Goal: Transaction & Acquisition: Obtain resource

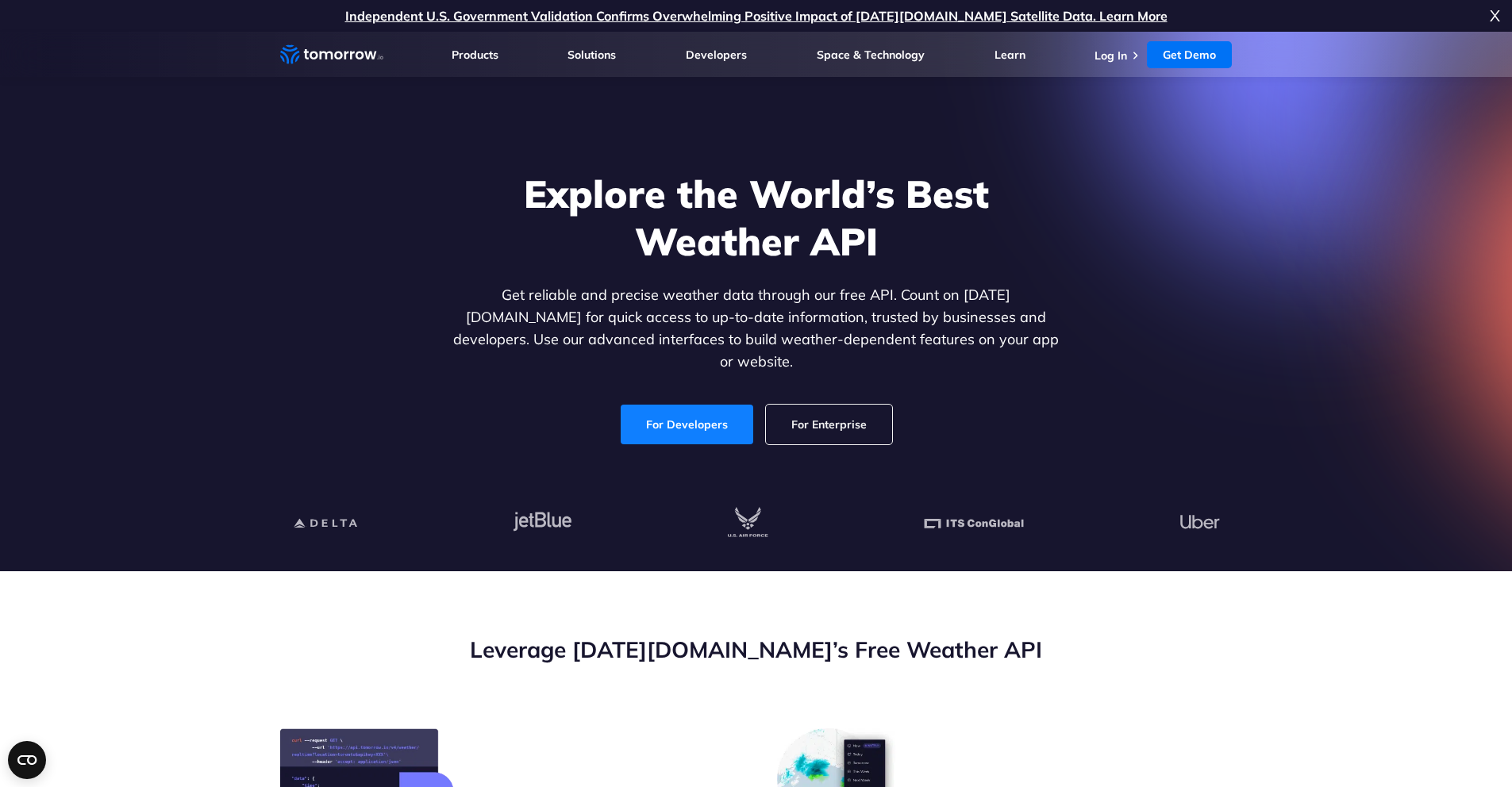
drag, startPoint x: 0, startPoint y: 0, endPoint x: 706, endPoint y: 410, distance: 816.4
click at [706, 410] on link "For Developers" at bounding box center [687, 424] width 133 height 39
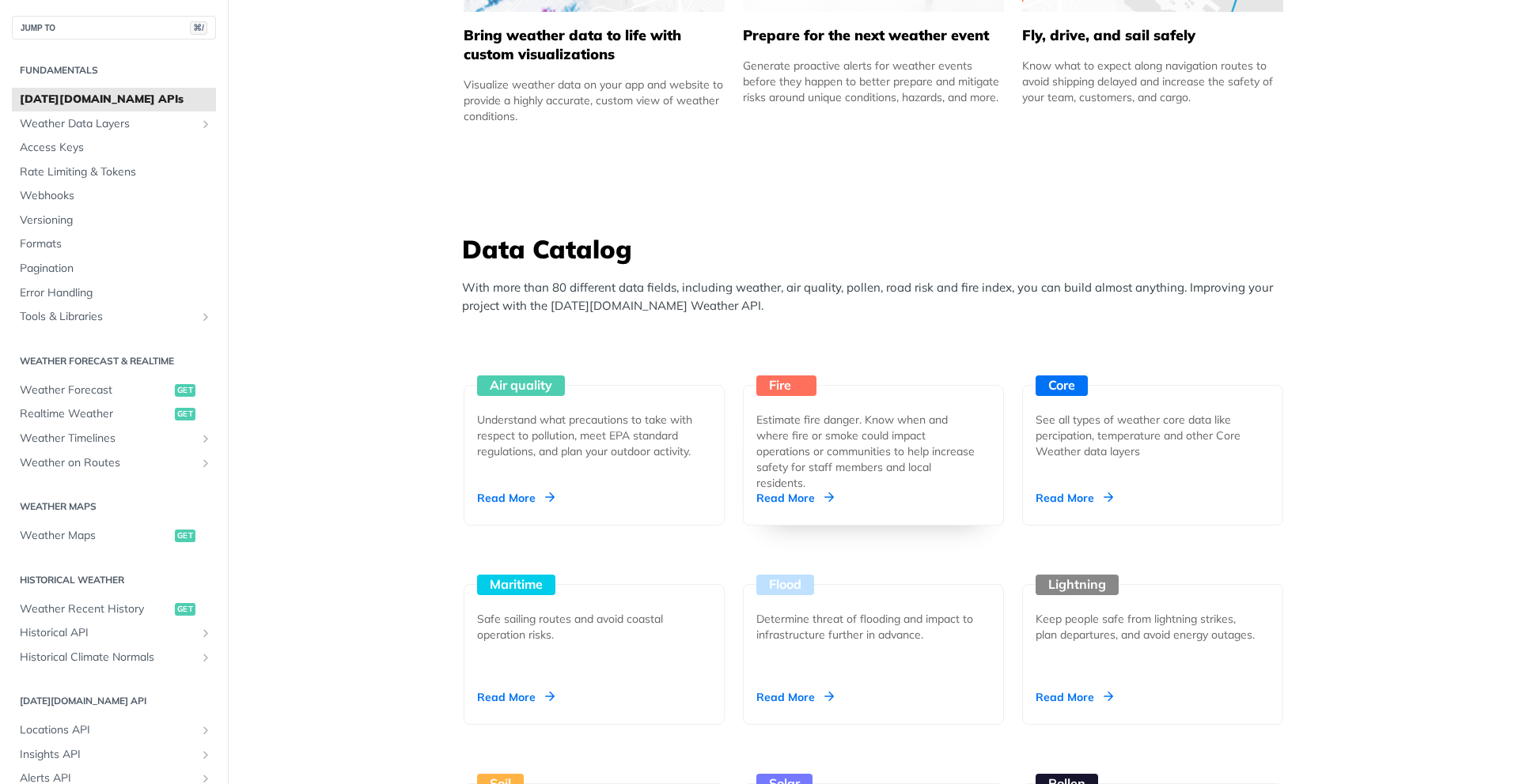
scroll to position [1185, 0]
click at [1171, 484] on div "Core See all types of weather core data like percipation, temperature and other…" at bounding box center [1153, 455] width 261 height 141
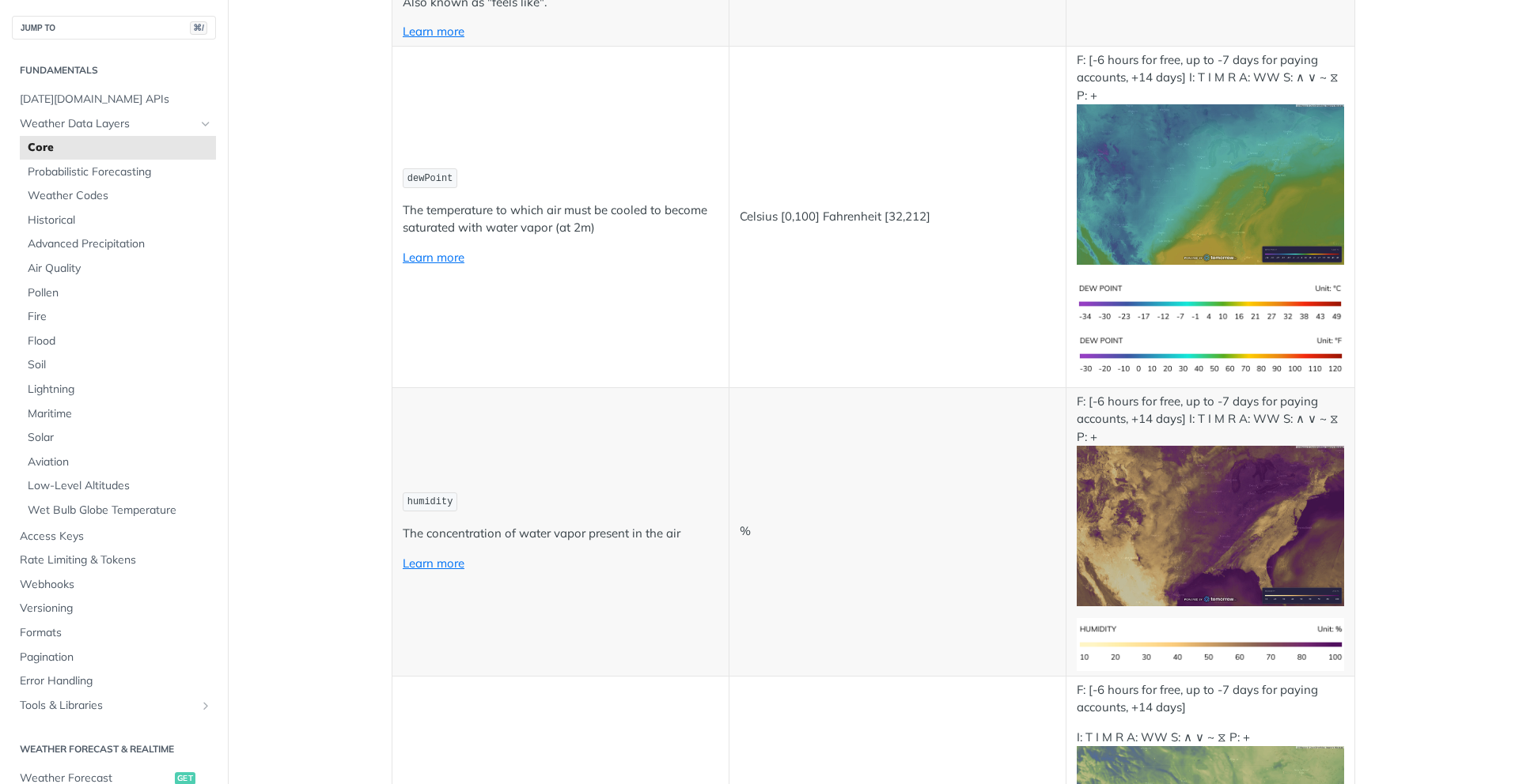
scroll to position [1168, 0]
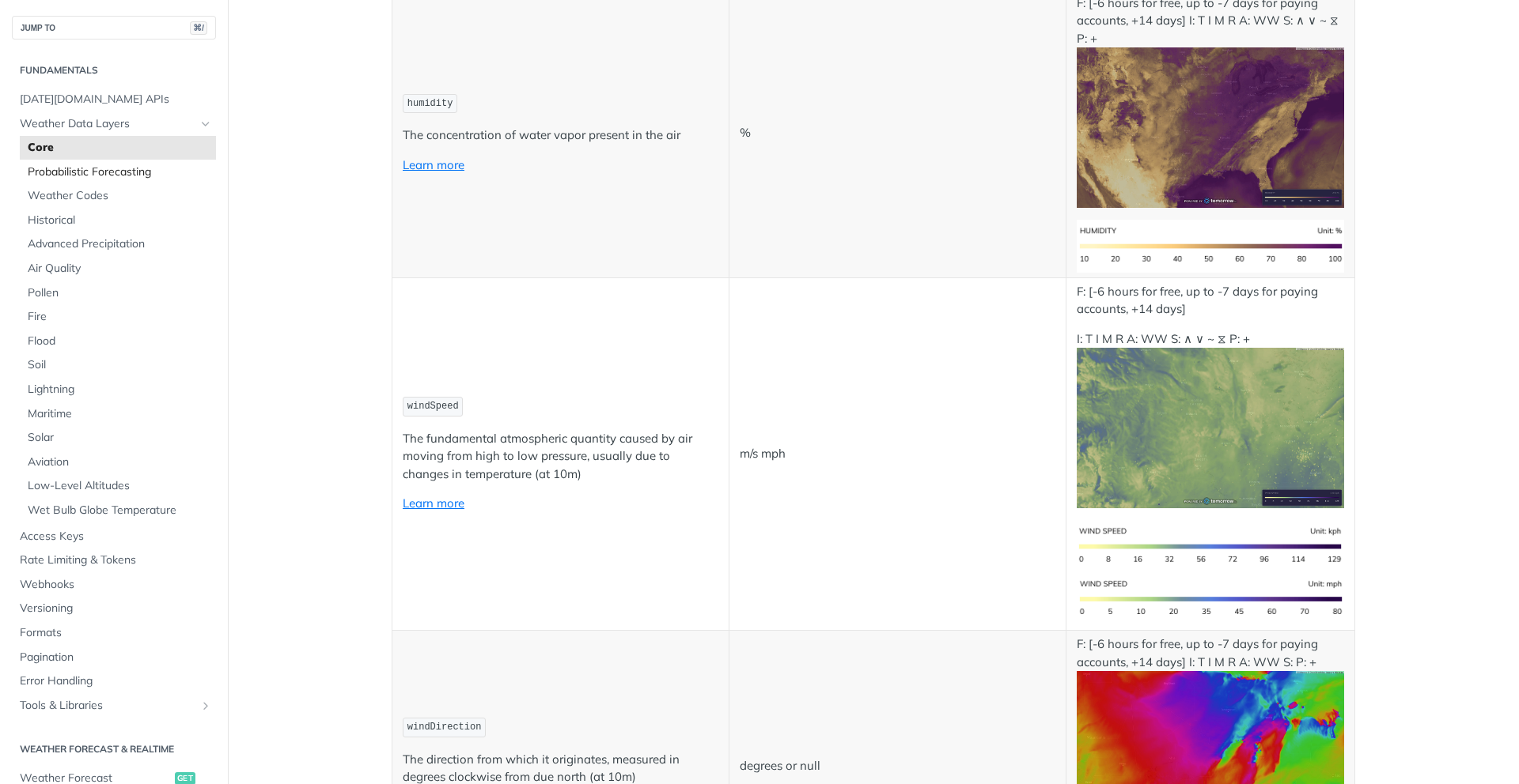
click at [97, 168] on span "Probabilistic Forecasting" at bounding box center [119, 172] width 184 height 16
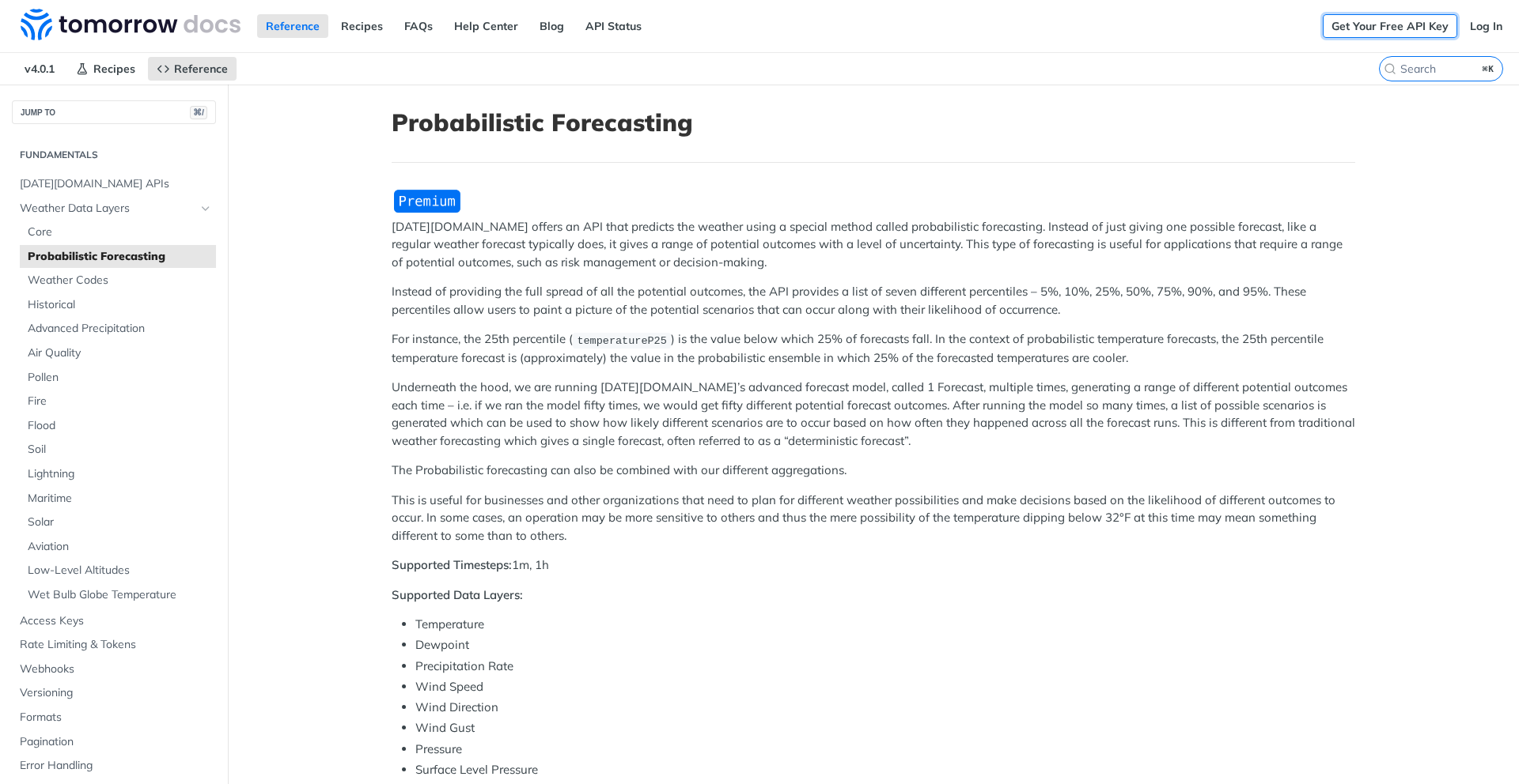
click at [1388, 24] on link "Get Your Free API Key" at bounding box center [1390, 25] width 134 height 24
